Goal: Navigation & Orientation: Find specific page/section

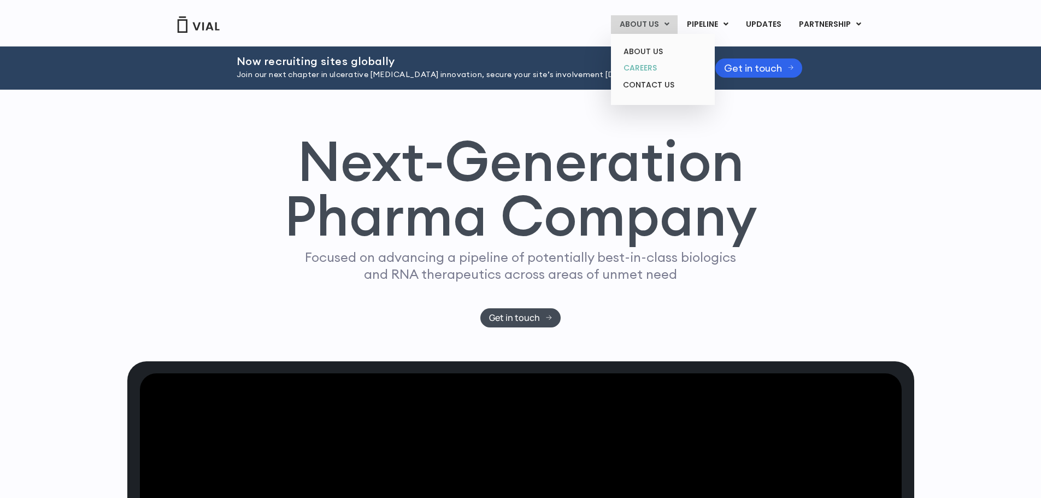
click at [632, 65] on link "CAREERS" at bounding box center [663, 68] width 96 height 17
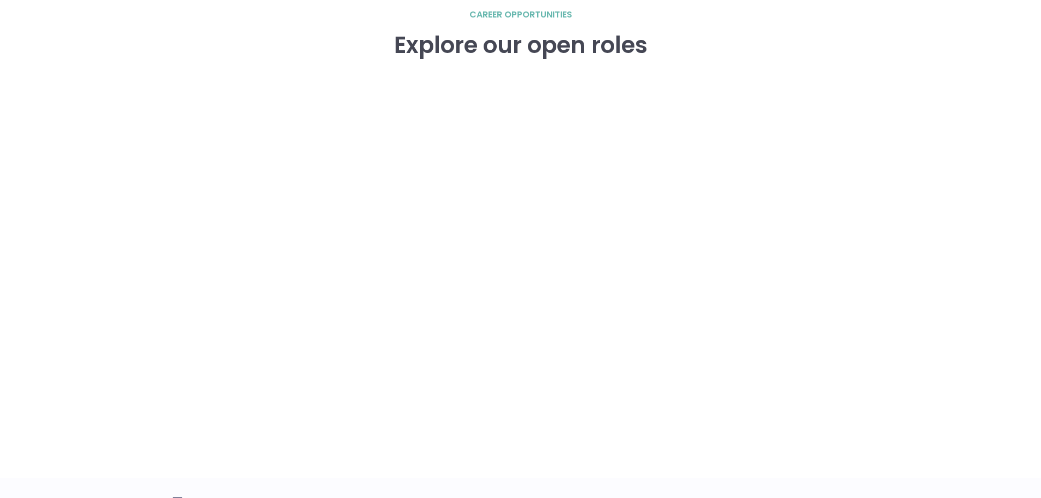
scroll to position [1585, 0]
